Goal: Task Accomplishment & Management: Complete application form

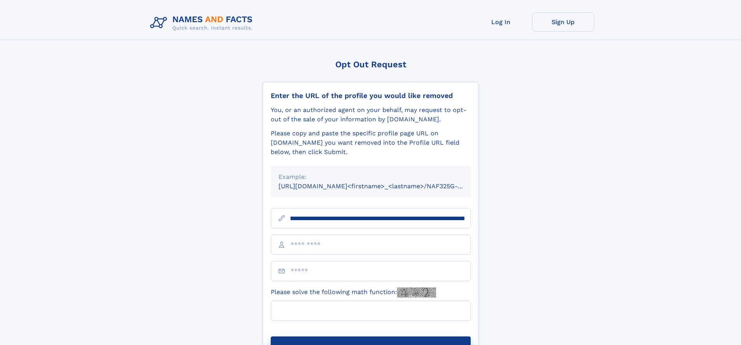
scroll to position [0, 90]
type input "**********"
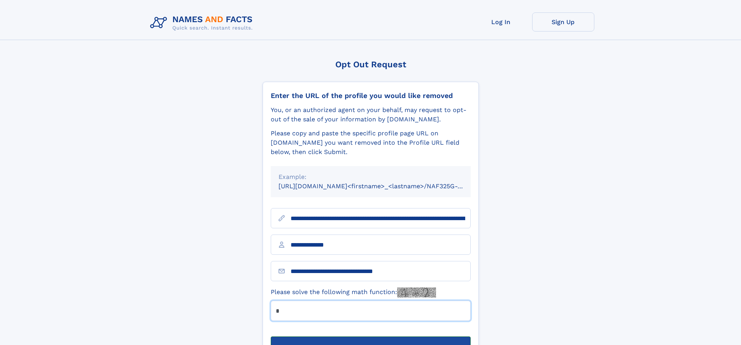
type input "*"
click at [370, 337] on button "Submit Opt Out Request" at bounding box center [371, 349] width 200 height 25
